Goal: Transaction & Acquisition: Download file/media

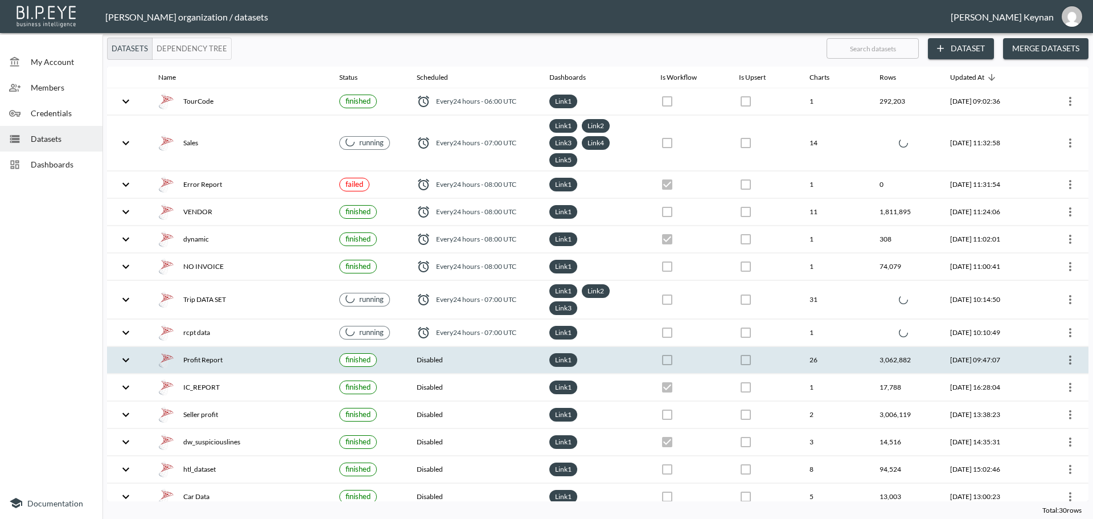
click at [1069, 360] on icon "more" at bounding box center [1070, 360] width 14 height 14
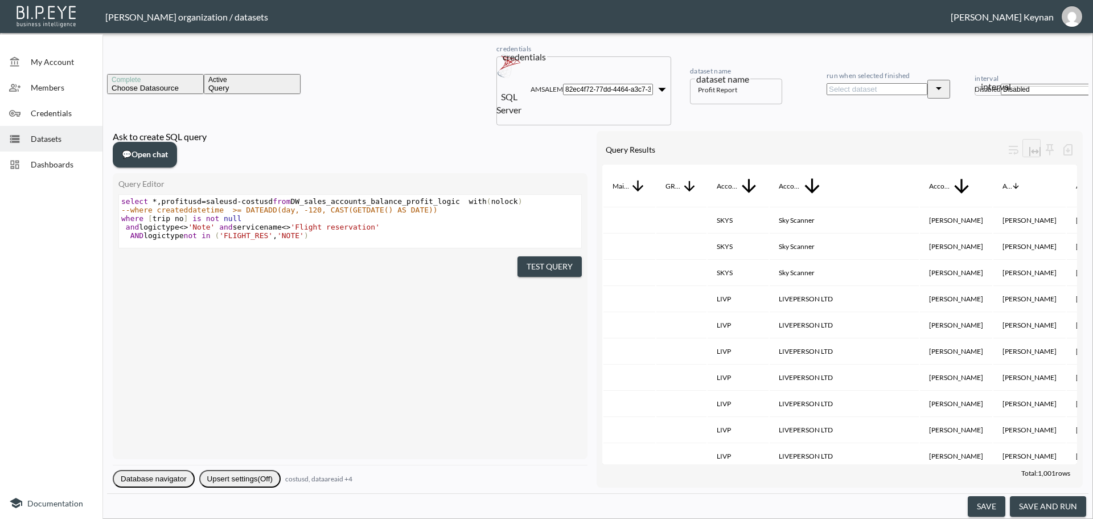
click at [1015, 65] on body "BI.P.EYE, Interactive Analytics Dashboards - app Gil Snovsky organization / dat…" at bounding box center [546, 259] width 1093 height 519
type input "0 7 * * *"
click at [1055, 501] on button "save and run" at bounding box center [1048, 506] width 76 height 21
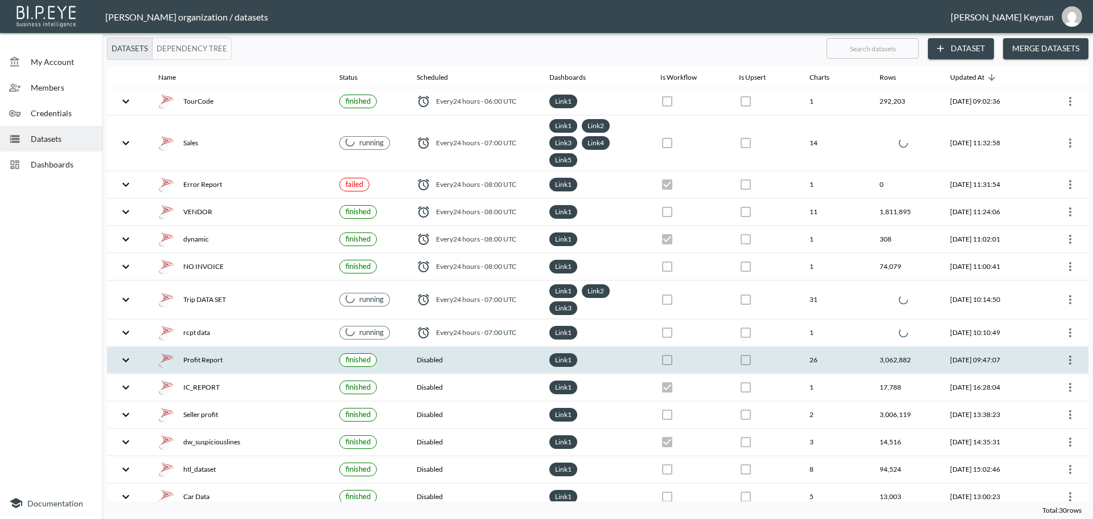
checkbox input "false"
checkbox input "true"
checkbox input "false"
checkbox input "true"
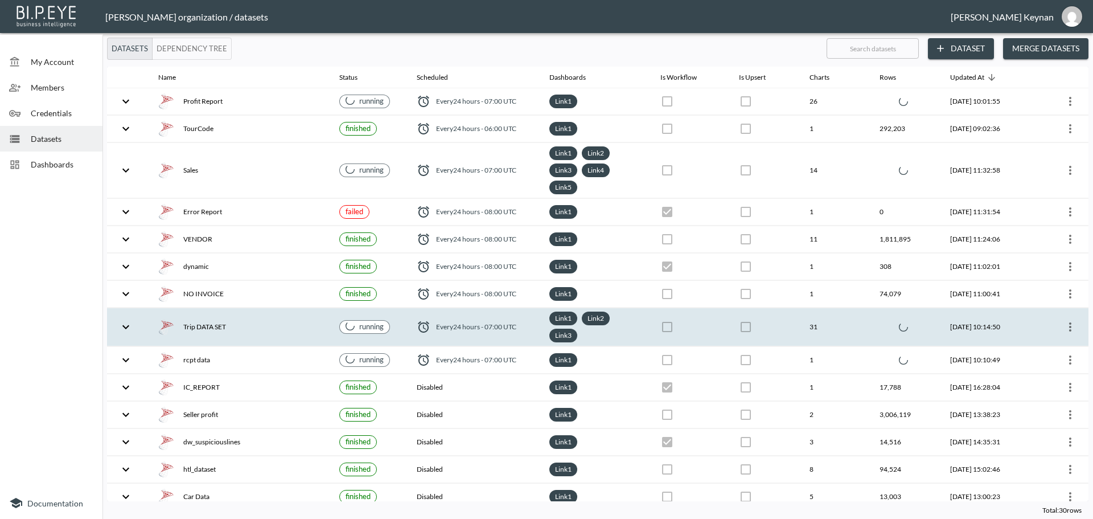
click at [315, 325] on div "Trip DATA SET" at bounding box center [239, 327] width 162 height 16
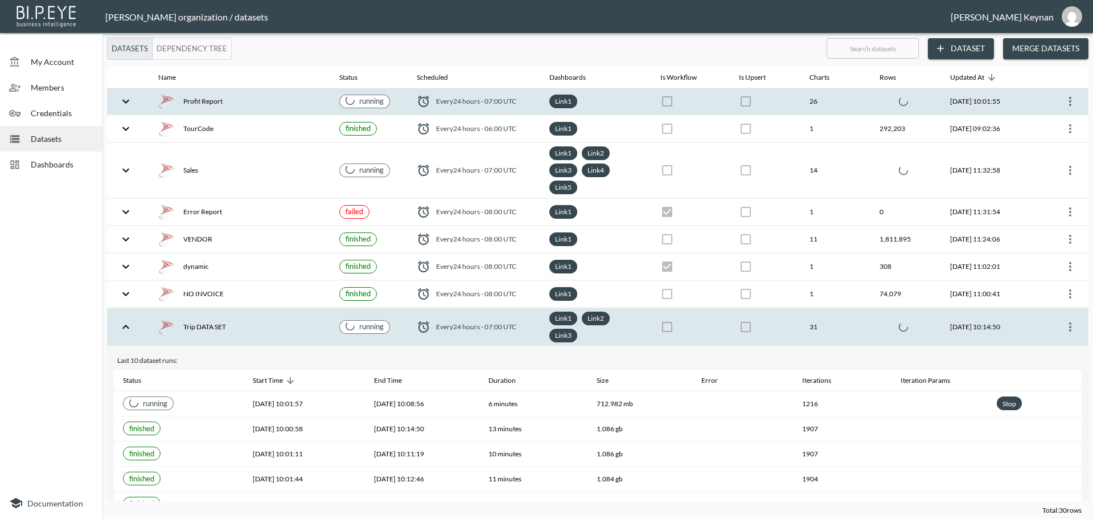
click at [396, 99] on th "running" at bounding box center [368, 101] width 77 height 27
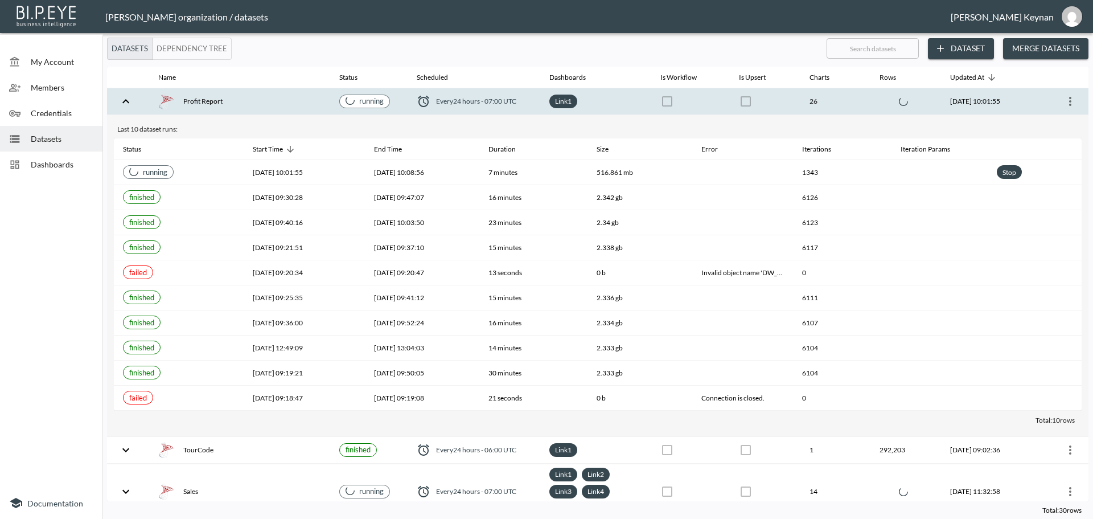
scroll to position [228, 0]
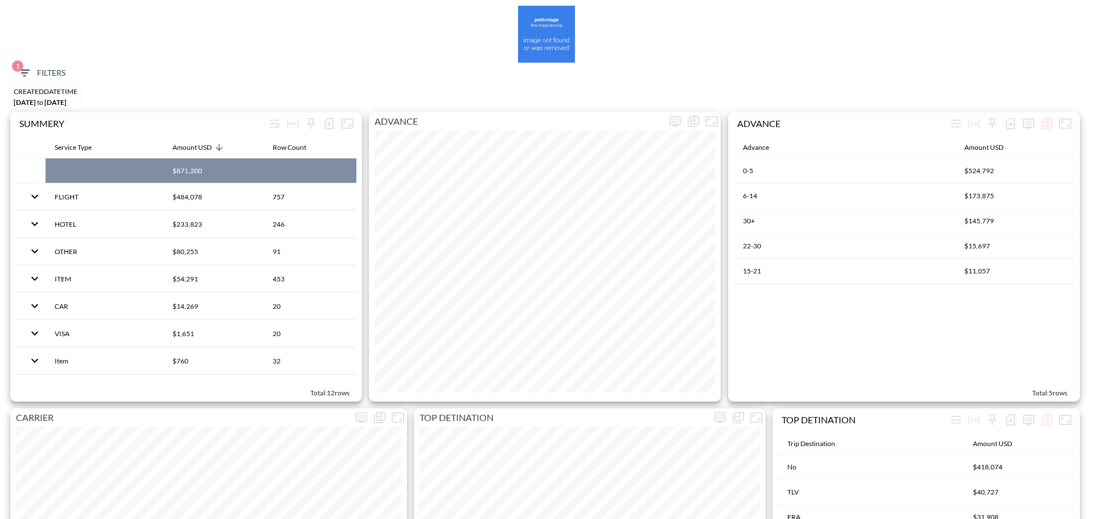
click at [30, 66] on icon "button" at bounding box center [25, 73] width 14 height 14
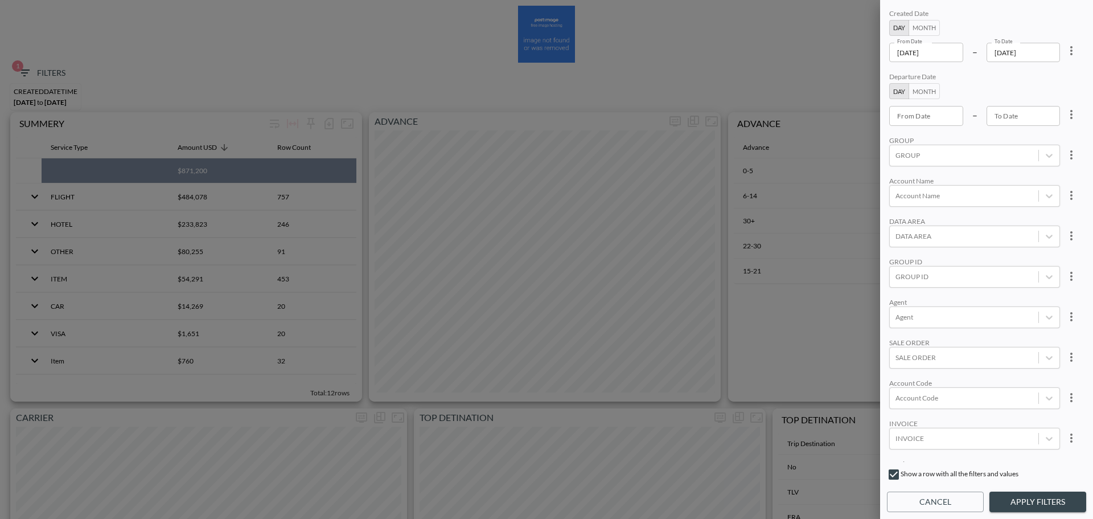
click at [1071, 54] on icon "more" at bounding box center [1072, 51] width 14 height 14
click at [1048, 78] on li "Clear" at bounding box center [1029, 77] width 102 height 20
type input "YYYY-MM-DD"
click at [941, 57] on input "YYYY-MM-DD" at bounding box center [926, 52] width 74 height 19
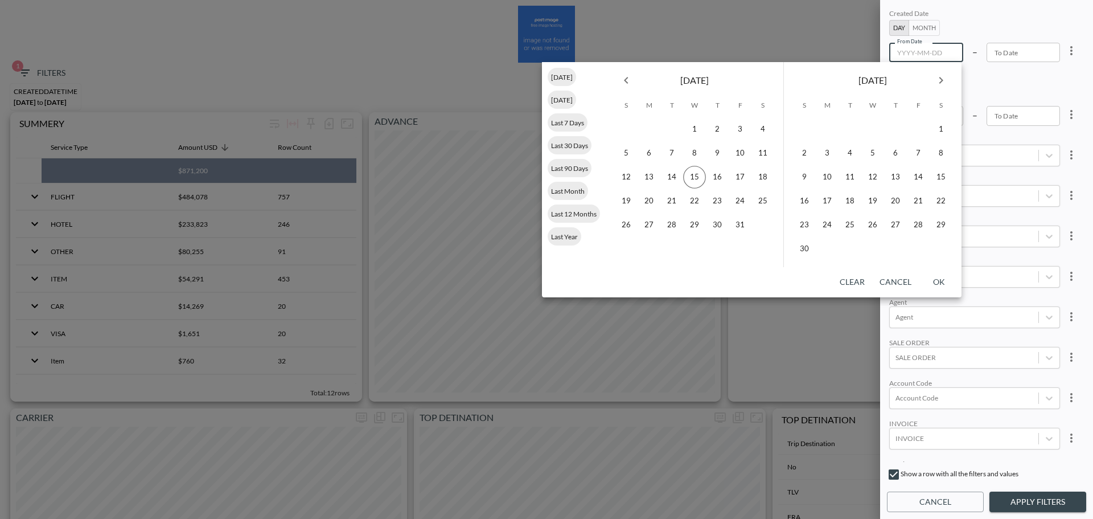
click at [624, 81] on icon "Previous month" at bounding box center [626, 80] width 14 height 14
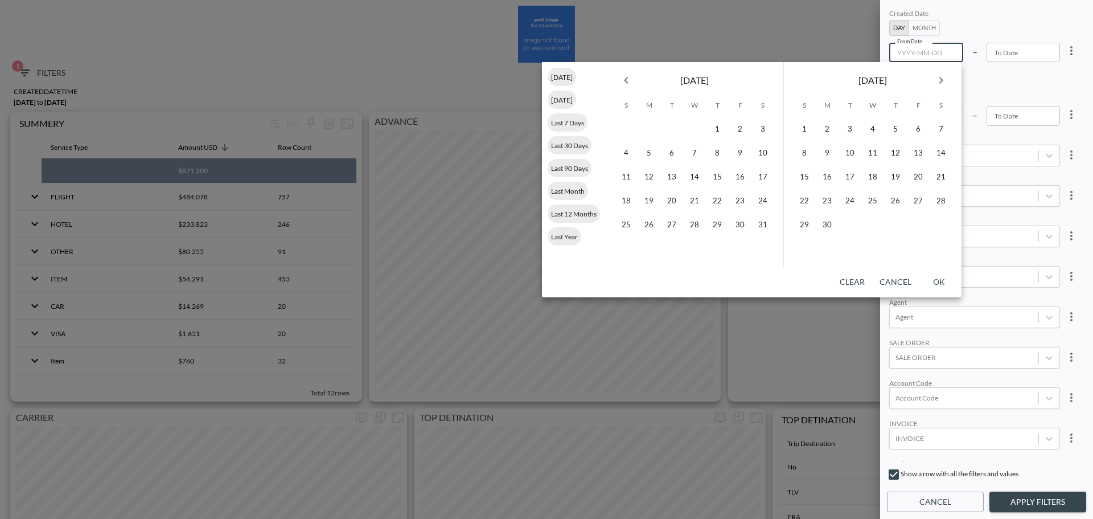
click at [935, 83] on icon "Next month" at bounding box center [941, 80] width 14 height 14
click at [628, 126] on button "1" at bounding box center [626, 129] width 23 height 23
type input "2025-06-01"
type input "YYYY-MM-DD"
click at [942, 78] on icon "Next month" at bounding box center [941, 80] width 14 height 14
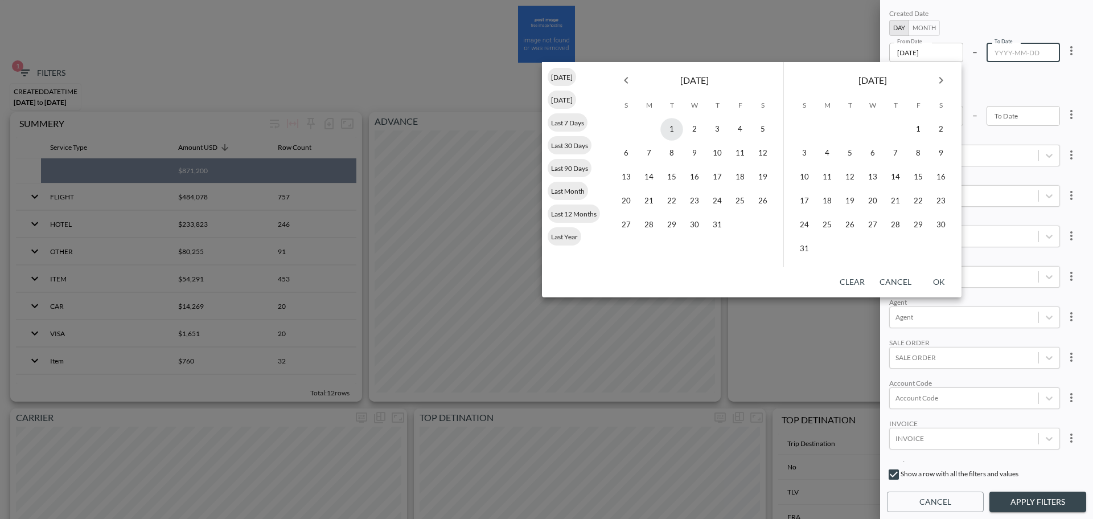
click at [942, 78] on icon "Next month" at bounding box center [941, 80] width 14 height 14
click at [848, 227] on button "30" at bounding box center [850, 224] width 23 height 23
type input "2025-09-30"
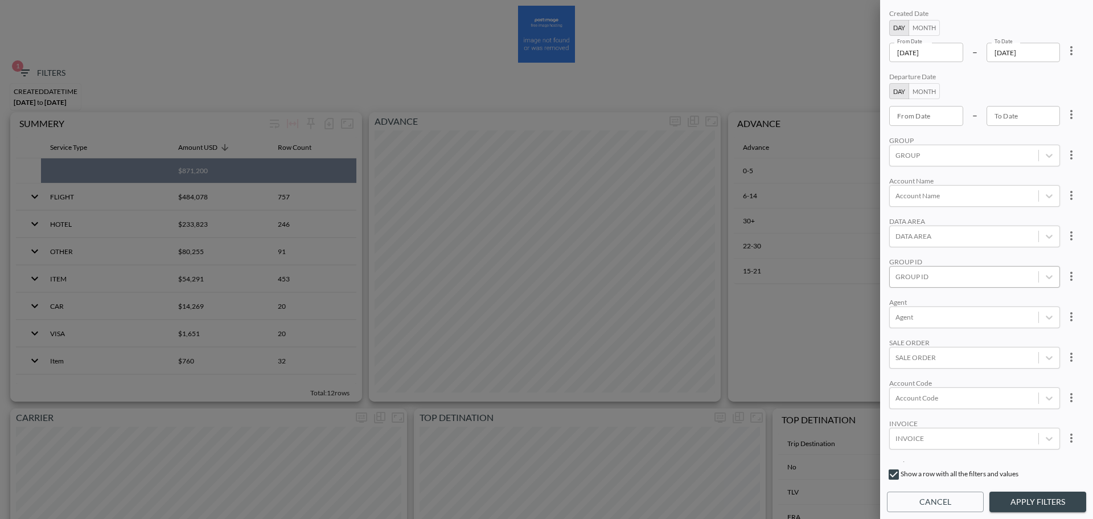
click at [940, 280] on div at bounding box center [963, 276] width 137 height 11
type input "ש"
click at [898, 218] on input "APPSFLYER" at bounding box center [898, 220] width 24 height 24
type input "APPS"
click at [988, 172] on div "Created Date Day Month From Date 2025-06-01 From Date – To Date 2025-09-30 To D…" at bounding box center [986, 234] width 199 height 455
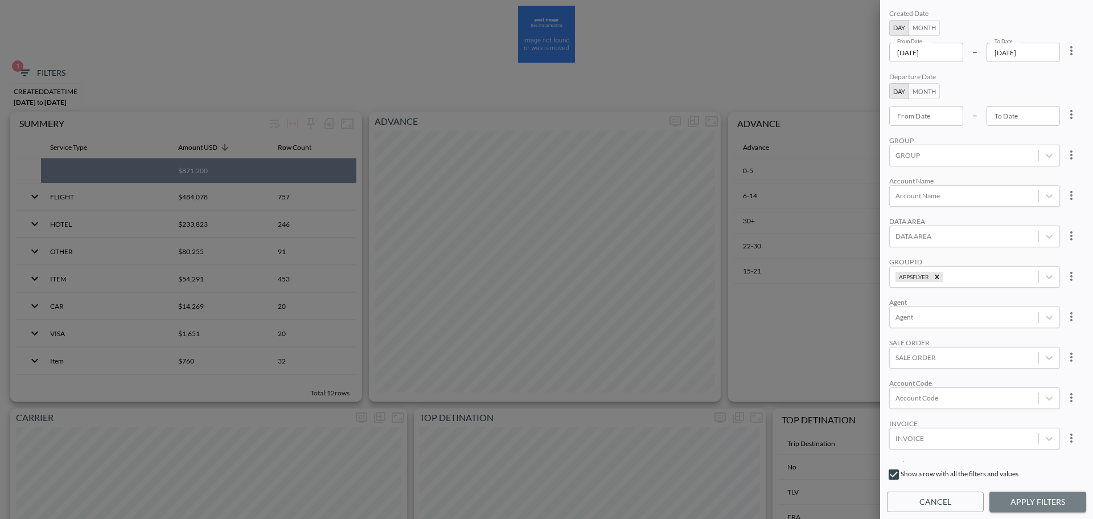
click at [1051, 499] on button "Apply Filters" at bounding box center [1037, 501] width 97 height 21
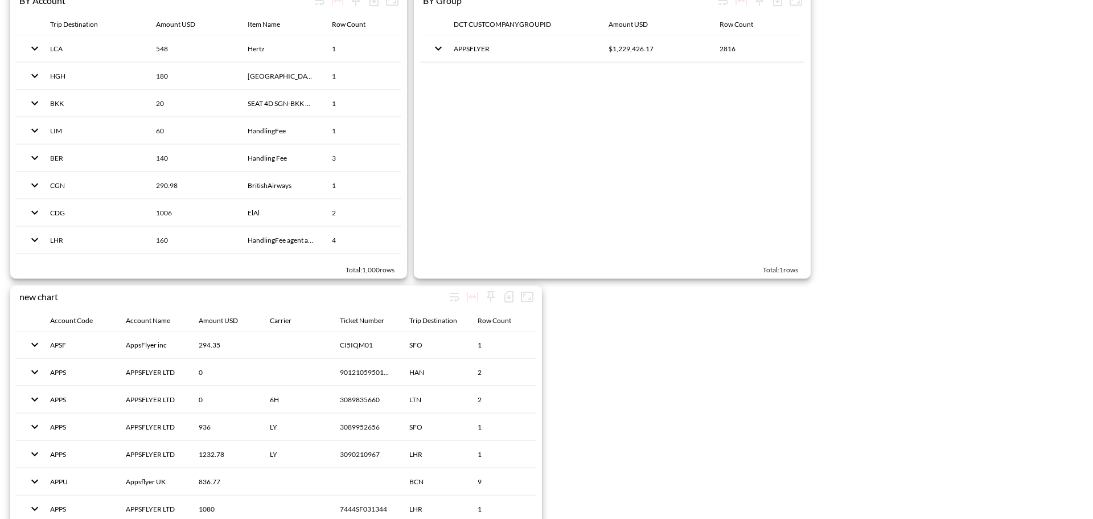
scroll to position [1651, 0]
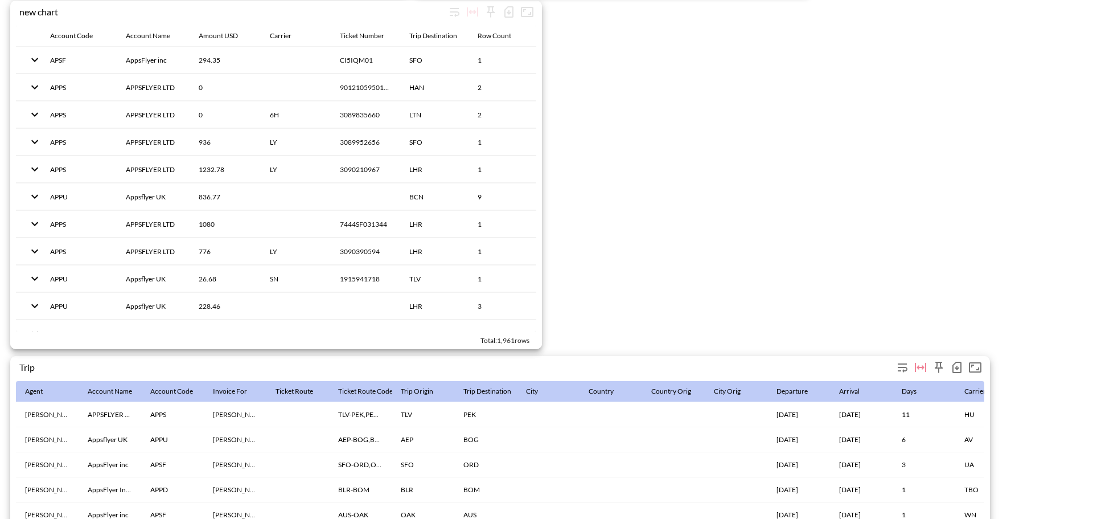
click at [954, 363] on icon "button" at bounding box center [957, 367] width 14 height 14
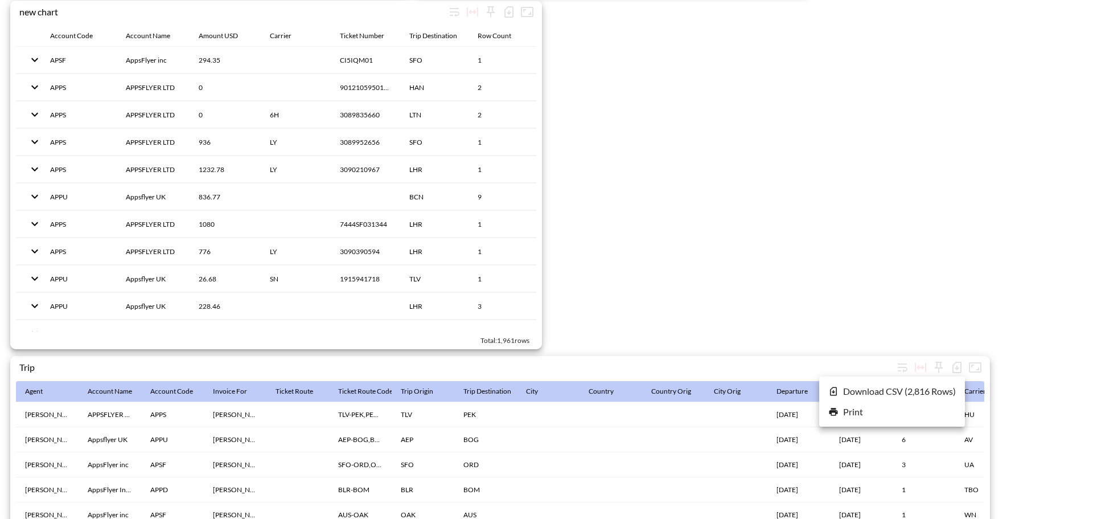
click at [903, 389] on li "Download CSV ( 2,816 Rows )" at bounding box center [892, 391] width 146 height 20
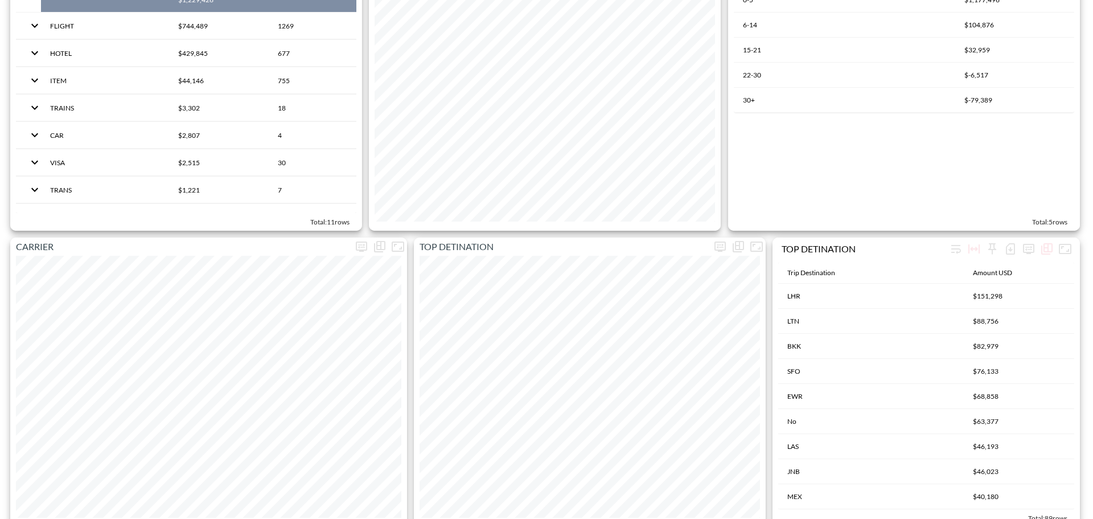
scroll to position [0, 0]
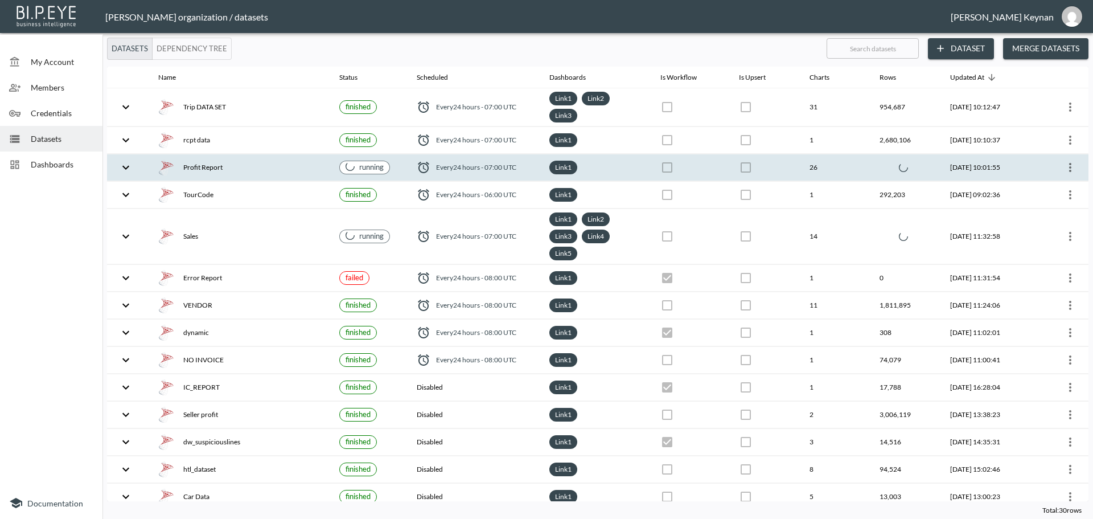
click at [283, 161] on div "Profit Report" at bounding box center [239, 167] width 162 height 16
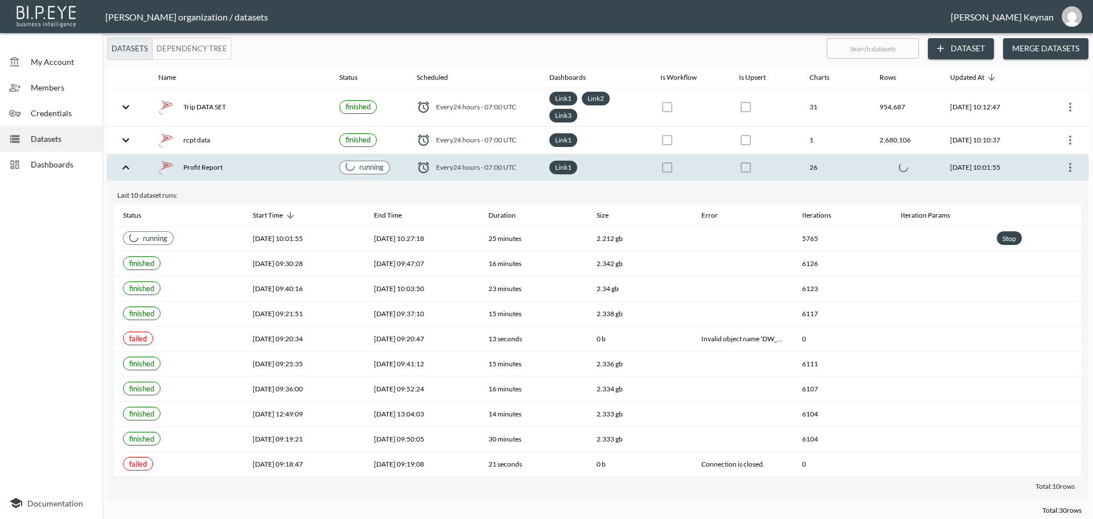
click at [283, 166] on div "Profit Report" at bounding box center [239, 167] width 162 height 16
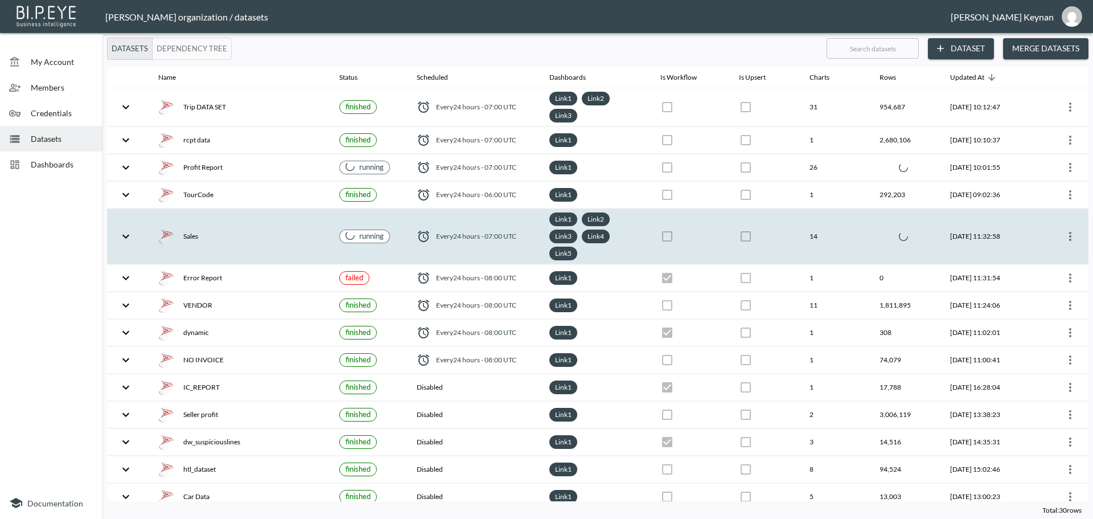
click at [229, 235] on div "Sales" at bounding box center [239, 236] width 162 height 16
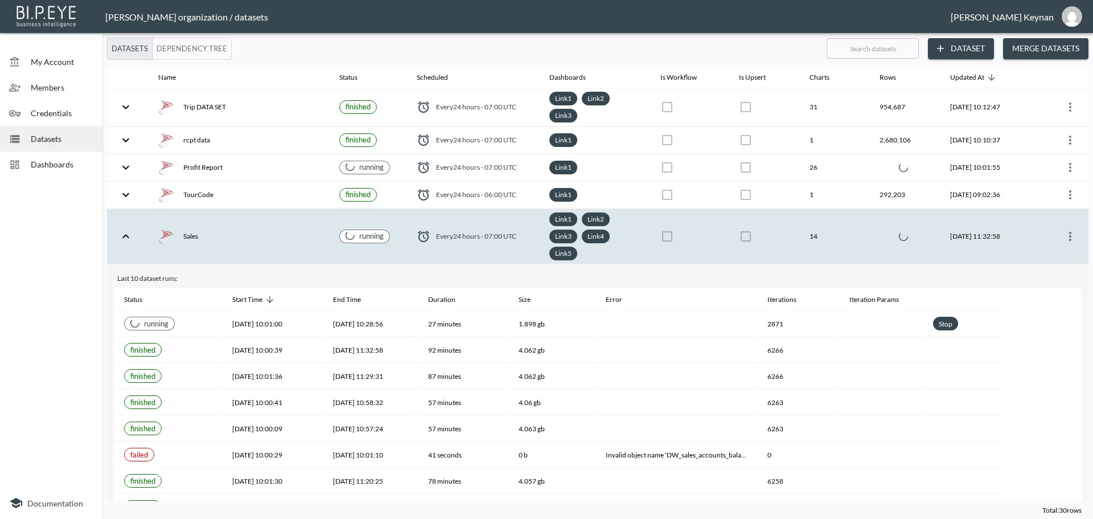
click at [229, 235] on div "Sales" at bounding box center [239, 236] width 162 height 16
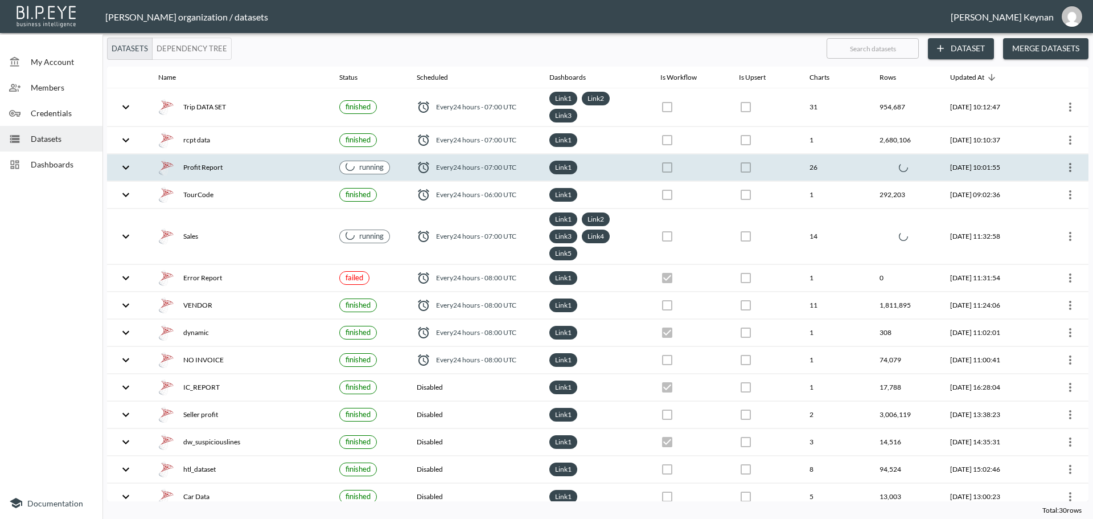
click at [265, 165] on div "Profit Report" at bounding box center [239, 167] width 162 height 16
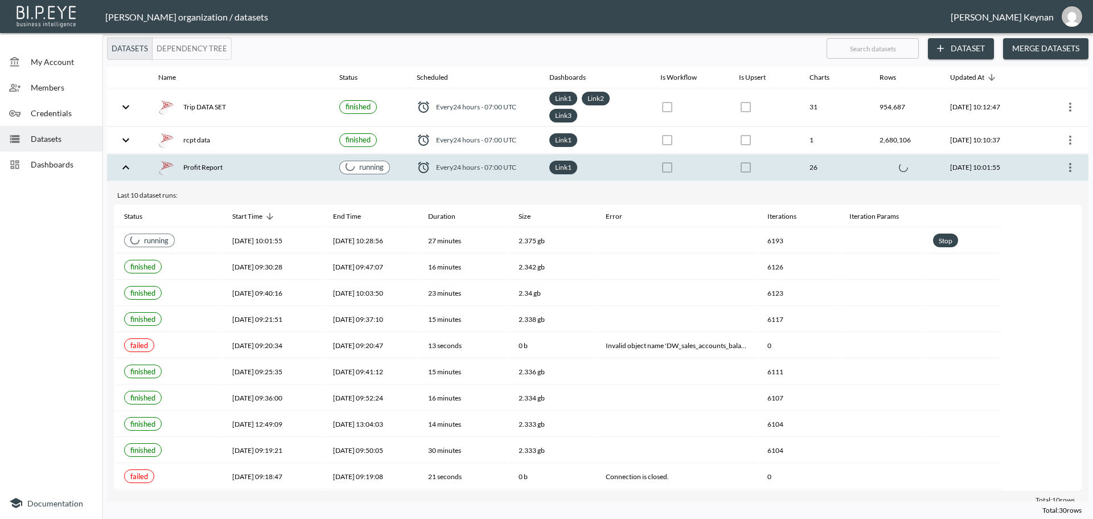
click at [250, 170] on div "Profit Report" at bounding box center [239, 167] width 162 height 16
